Goal: Check status: Check status

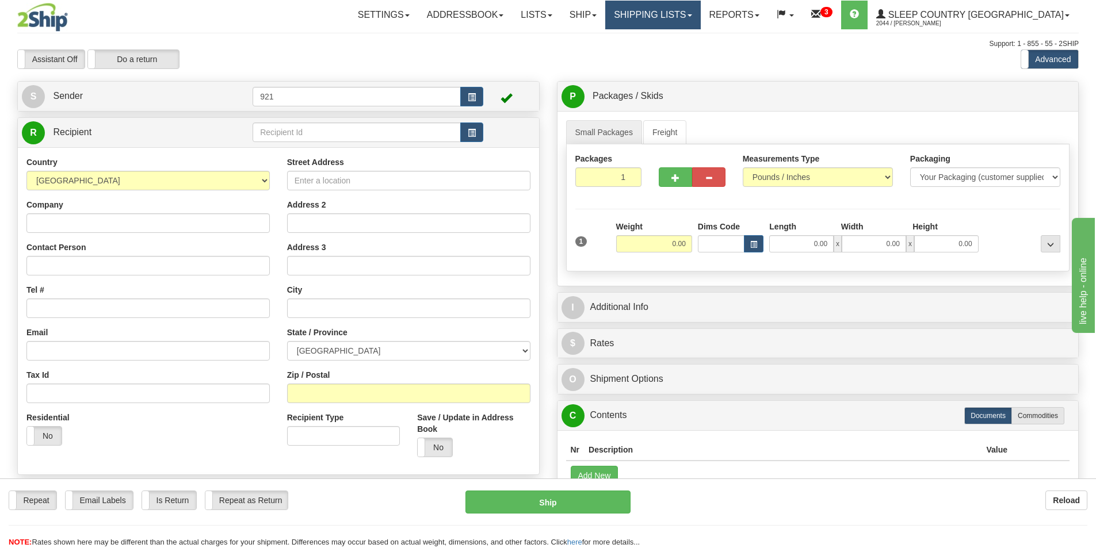
click at [689, 17] on link "Shipping lists" at bounding box center [652, 15] width 95 height 29
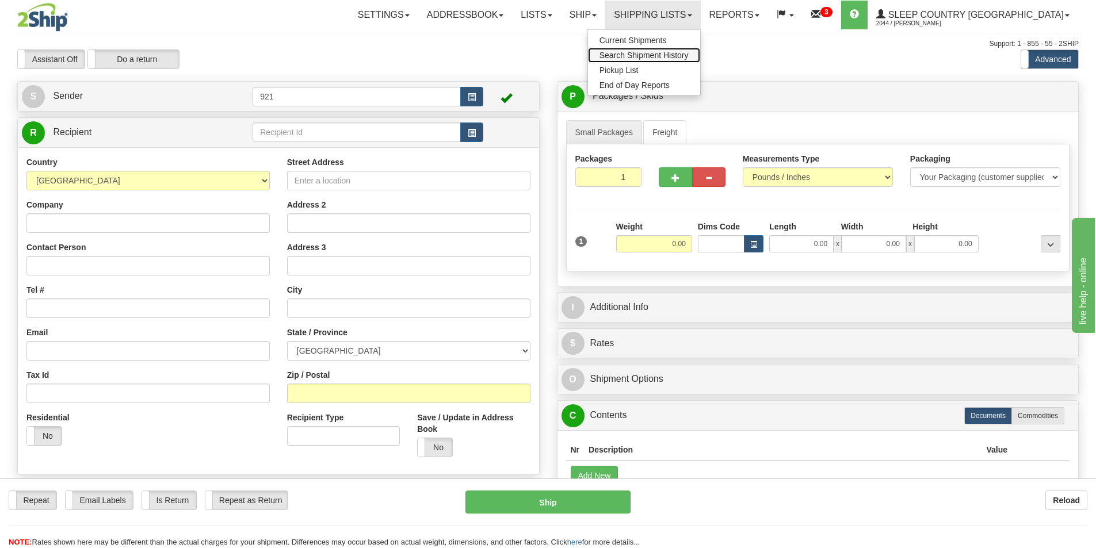
click at [683, 51] on span "Search Shipment History" at bounding box center [643, 55] width 89 height 9
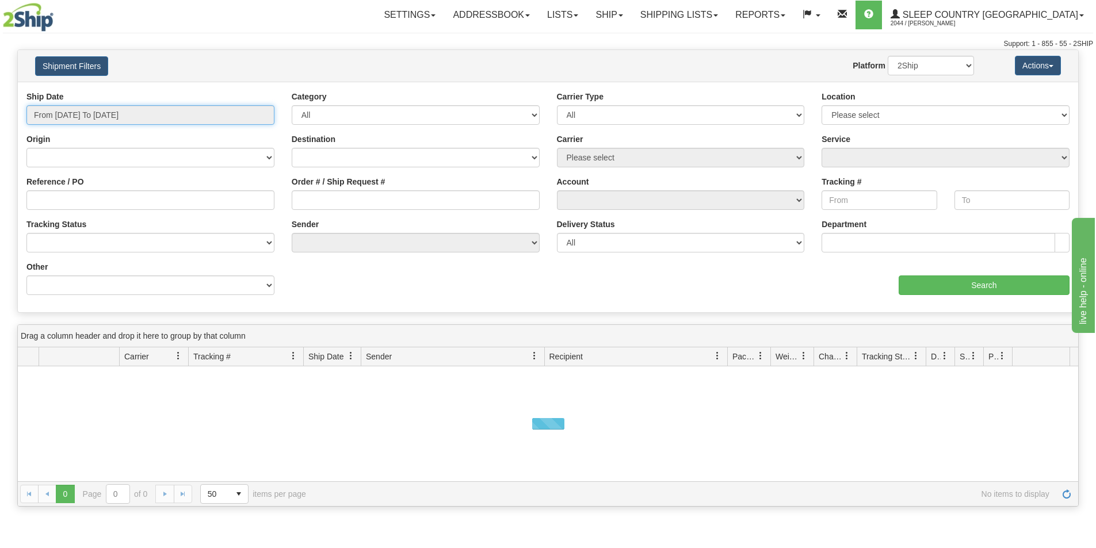
click at [152, 113] on input "From 09/14/2025 To 09/15/2025" at bounding box center [150, 115] width 248 height 20
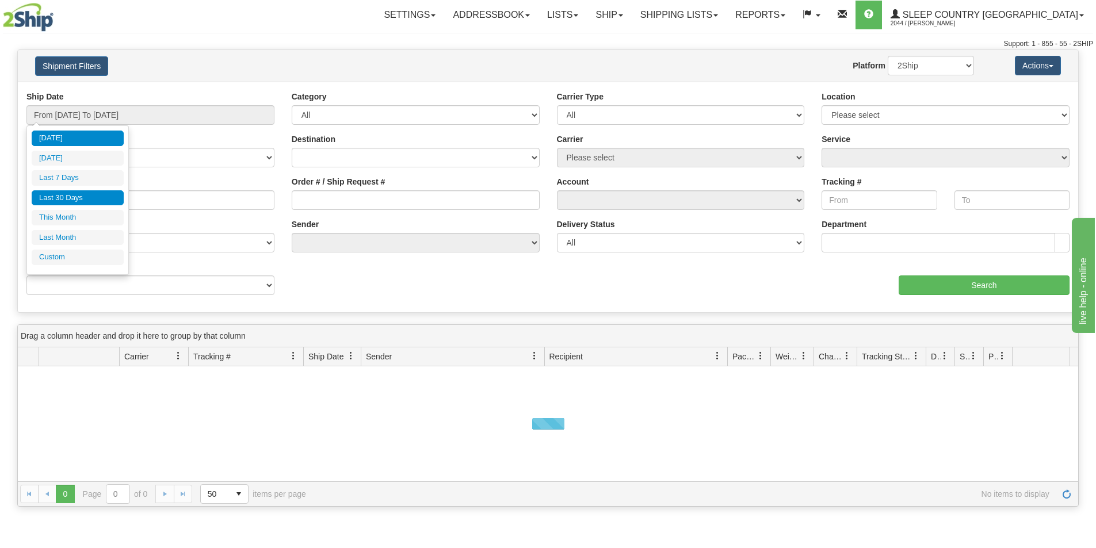
click at [74, 195] on li "Last 30 Days" at bounding box center [78, 198] width 92 height 16
type input "From 08/17/2025 To 09/15/2025"
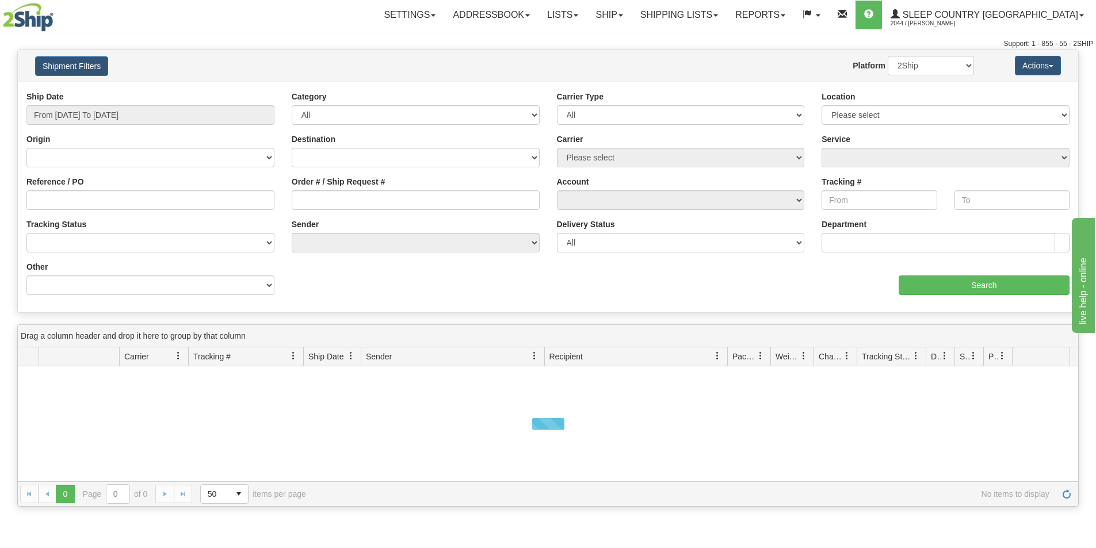
click at [371, 189] on div "Order # / Ship Request #" at bounding box center [416, 193] width 248 height 34
click at [446, 201] on input "Order # / Ship Request #" at bounding box center [416, 200] width 248 height 20
paste input "9000I075107"
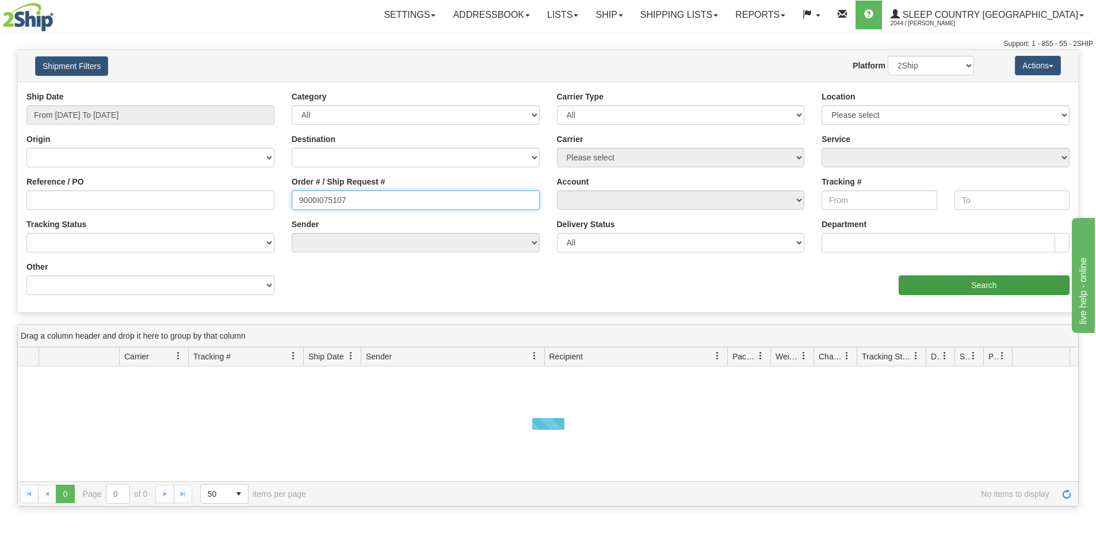
type input "9000I075107"
click at [930, 283] on input "Search" at bounding box center [984, 286] width 171 height 20
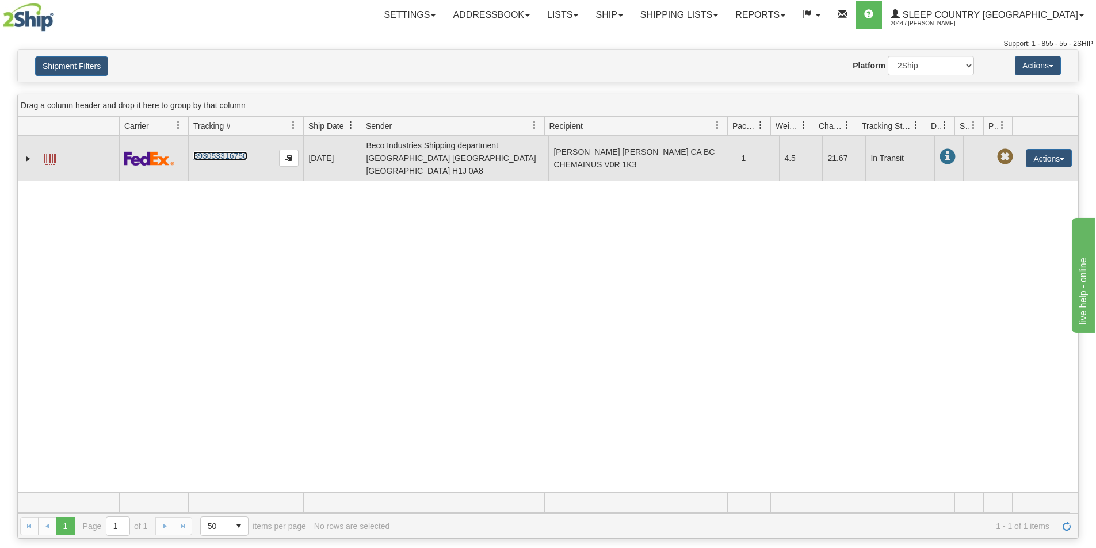
click at [234, 151] on link "393053316750" at bounding box center [220, 155] width 54 height 9
